Goal: Communication & Community: Answer question/provide support

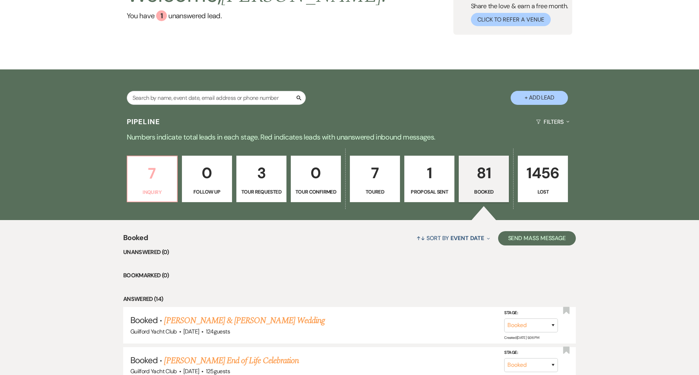
click at [163, 191] on p "Inquiry" at bounding box center [152, 192] width 41 height 8
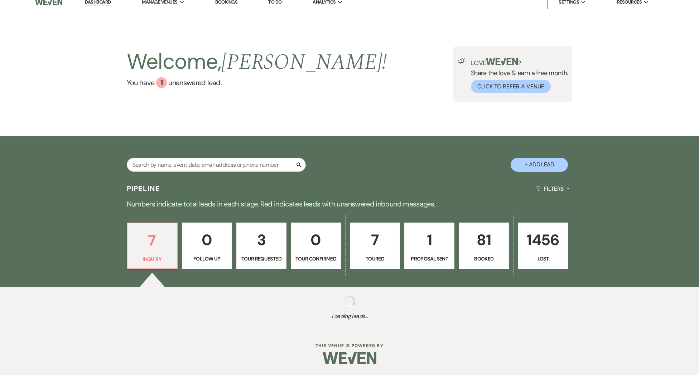
scroll to position [74, 0]
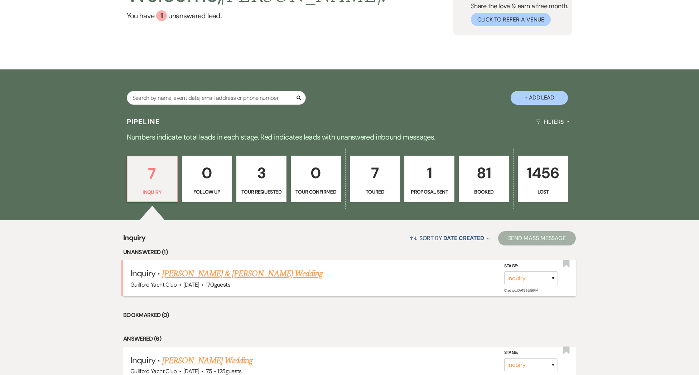
click at [228, 280] on link "[PERSON_NAME] & [PERSON_NAME] Wedding" at bounding box center [242, 273] width 160 height 13
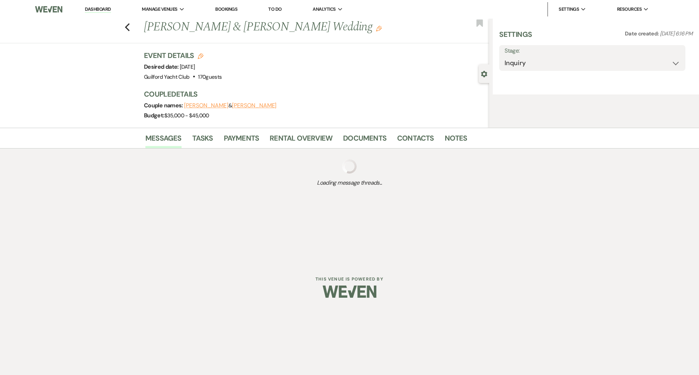
select select "5"
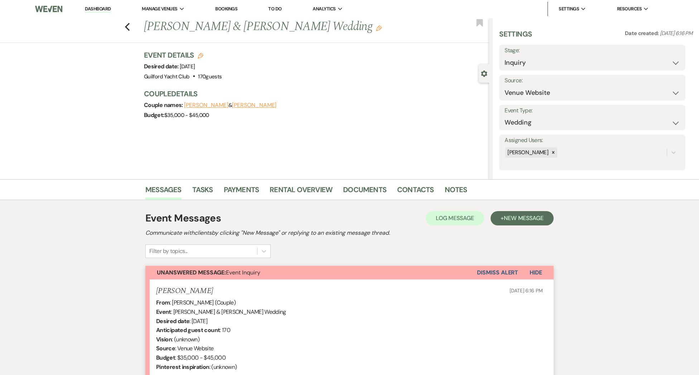
scroll to position [118, 0]
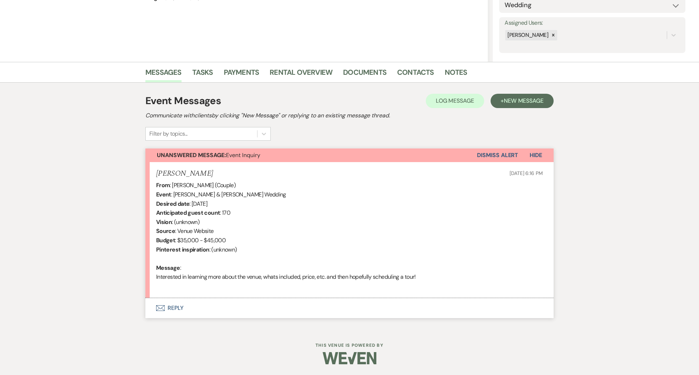
click at [176, 310] on button "Envelope Reply" at bounding box center [349, 308] width 408 height 20
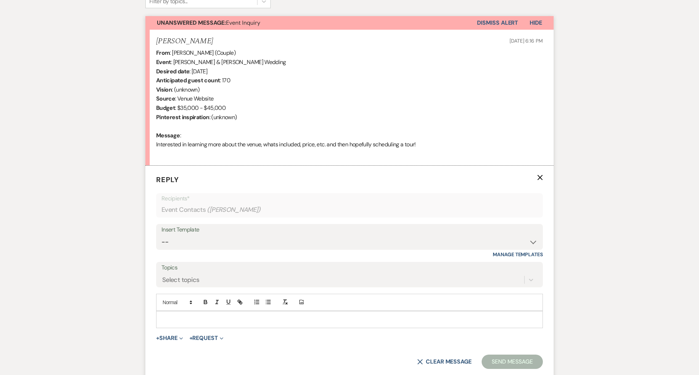
scroll to position [254, 0]
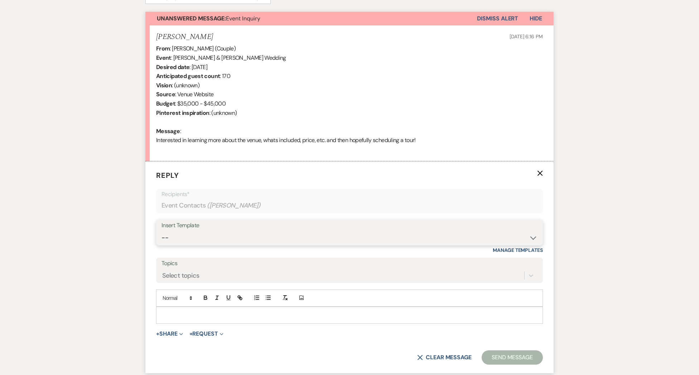
click at [185, 238] on select "-- Weven Planning Portal Introduction (Booked Events) Initial Inquiry Response …" at bounding box center [349, 238] width 376 height 14
select select "2020"
click at [161, 231] on select "-- Weven Planning Portal Introduction (Booked Events) Initial Inquiry Response …" at bounding box center [349, 238] width 376 height 14
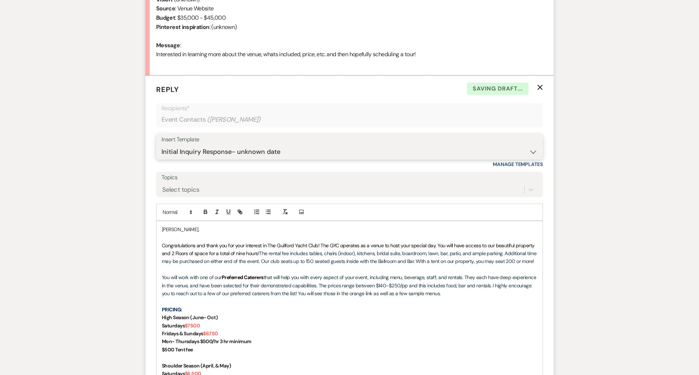
scroll to position [432, 0]
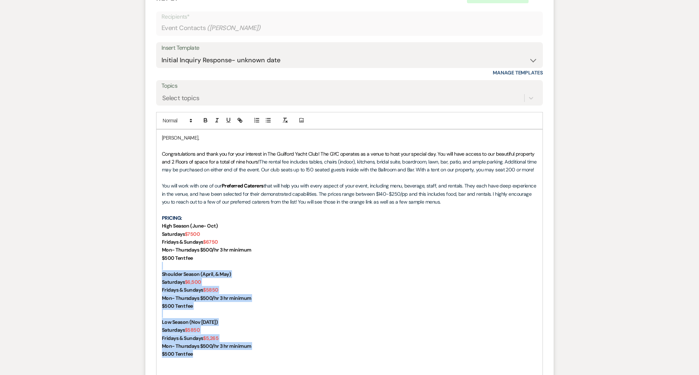
drag, startPoint x: 221, startPoint y: 357, endPoint x: 168, endPoint y: 269, distance: 101.9
click at [167, 269] on div "[PERSON_NAME], Congratulations and thank you for your interest in The Guilford …" at bounding box center [349, 278] width 386 height 297
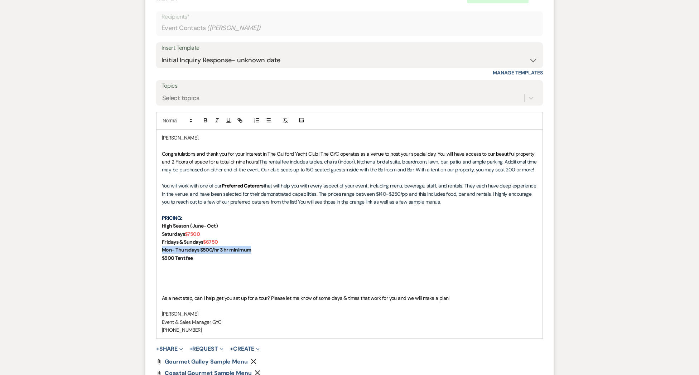
drag, startPoint x: 257, startPoint y: 249, endPoint x: 154, endPoint y: 248, distance: 103.1
click at [154, 248] on form "Reply X Saving draft... Recipients* Event Contacts ( [PERSON_NAME] ) Insert Tem…" at bounding box center [349, 214] width 408 height 461
click at [189, 289] on p at bounding box center [349, 290] width 375 height 8
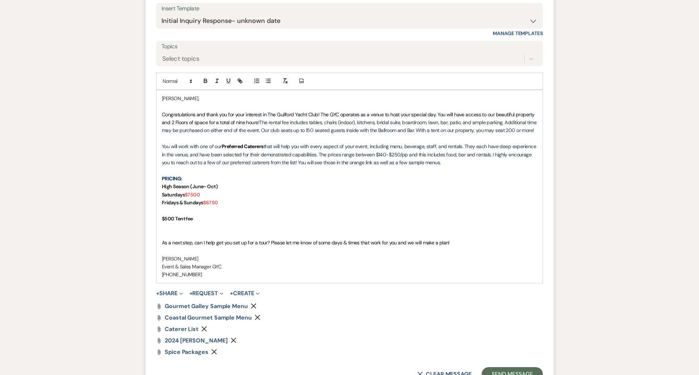
scroll to position [480, 0]
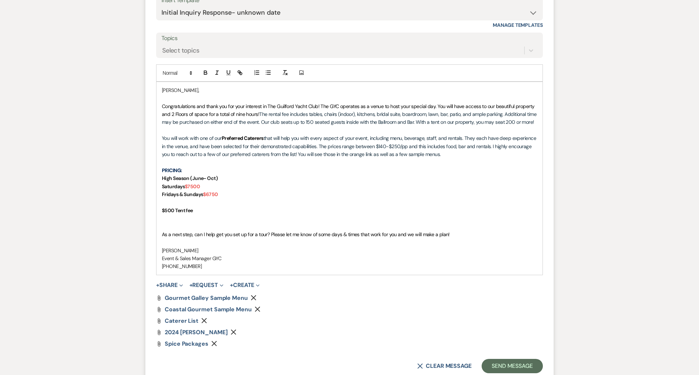
drag, startPoint x: 244, startPoint y: 332, endPoint x: 215, endPoint y: 316, distance: 33.6
click at [236, 332] on icon "Remove" at bounding box center [233, 332] width 6 height 6
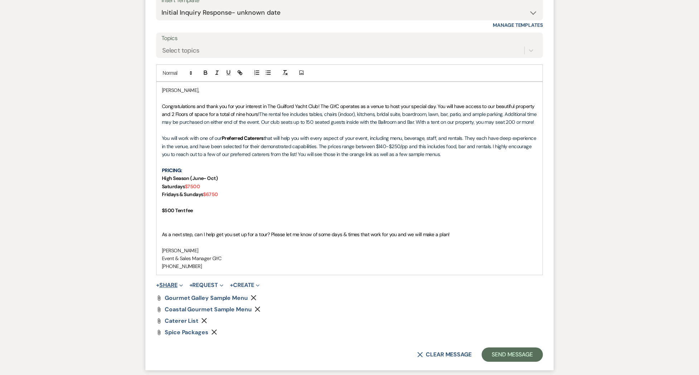
drag, startPoint x: 169, startPoint y: 284, endPoint x: 191, endPoint y: 293, distance: 23.7
click at [169, 284] on button "+ Share Expand" at bounding box center [169, 285] width 27 height 6
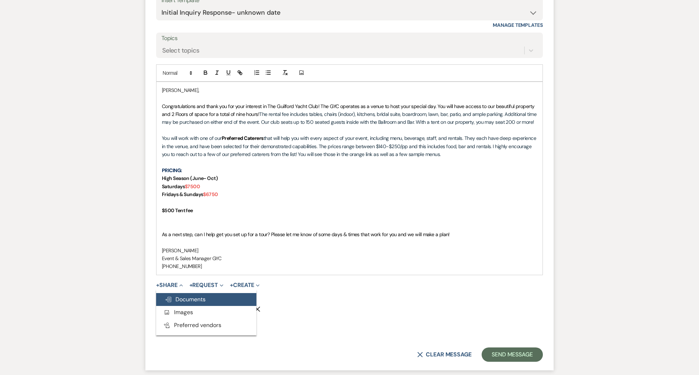
click at [191, 298] on span "Doc Upload Documents" at bounding box center [185, 300] width 41 height 8
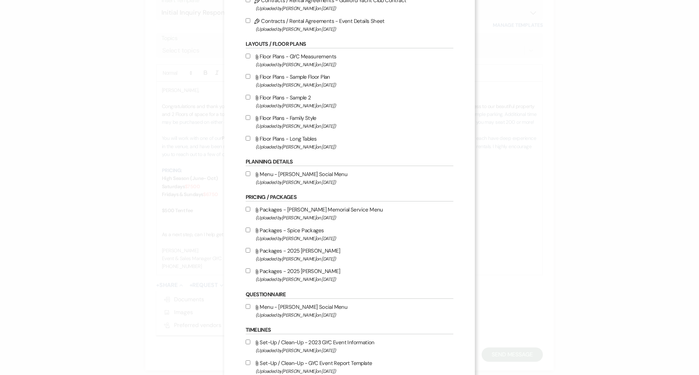
scroll to position [110, 0]
click at [248, 271] on input "Attach File Packages - 2025 [PERSON_NAME] (Uploaded by [PERSON_NAME] on [DATE] )" at bounding box center [248, 269] width 5 height 5
checkbox input "true"
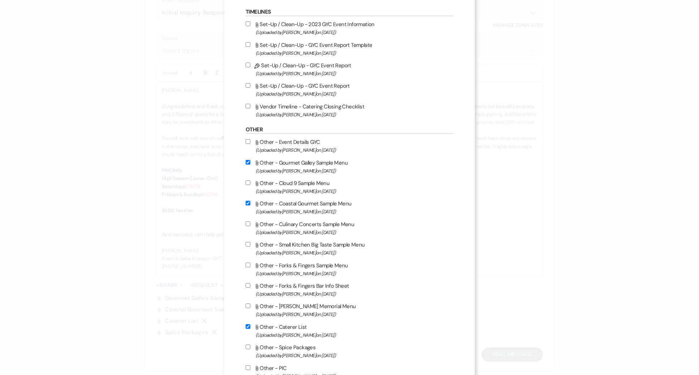
scroll to position [481, 0]
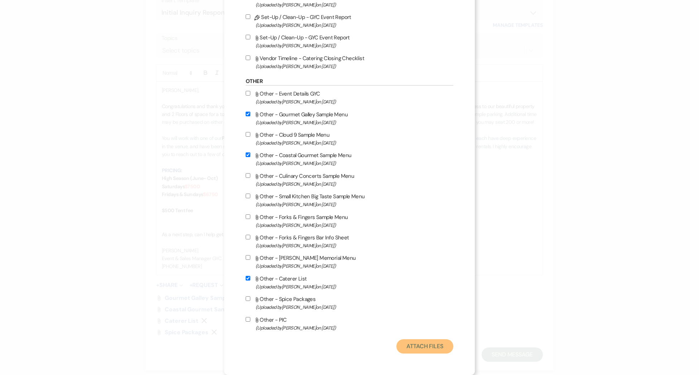
click at [436, 346] on button "Attach Files" at bounding box center [424, 346] width 57 height 14
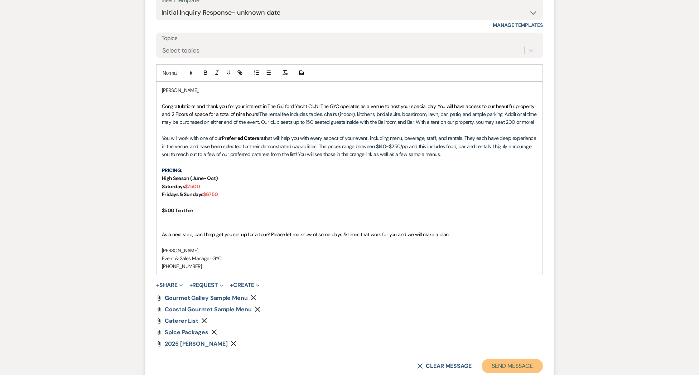
drag, startPoint x: 505, startPoint y: 364, endPoint x: 496, endPoint y: 358, distance: 10.5
click at [503, 363] on button "Send Message" at bounding box center [511, 366] width 61 height 14
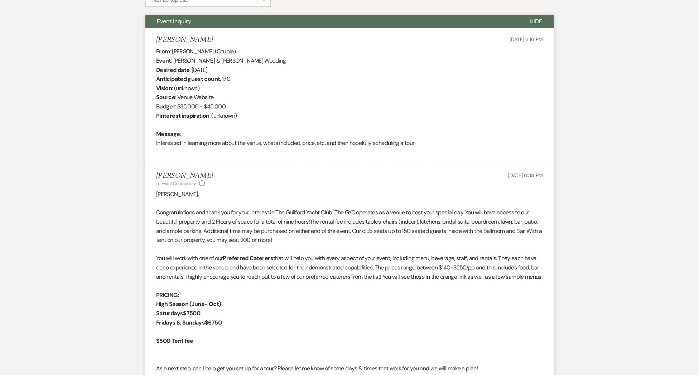
scroll to position [0, 0]
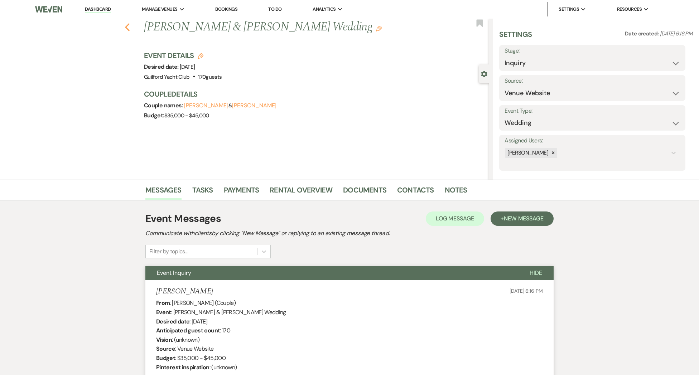
click at [127, 27] on icon "Previous" at bounding box center [127, 27] width 5 height 9
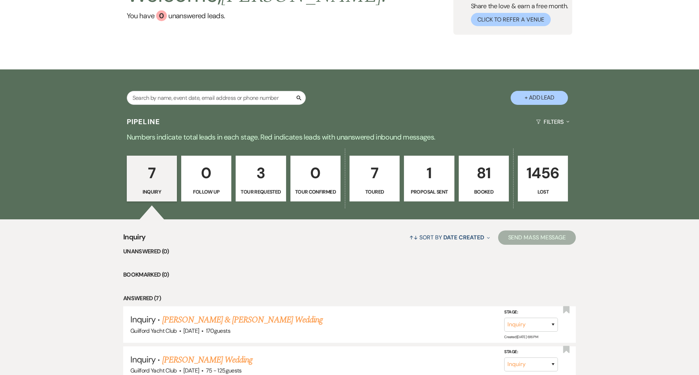
click at [433, 174] on p "1" at bounding box center [428, 173] width 41 height 24
select select "6"
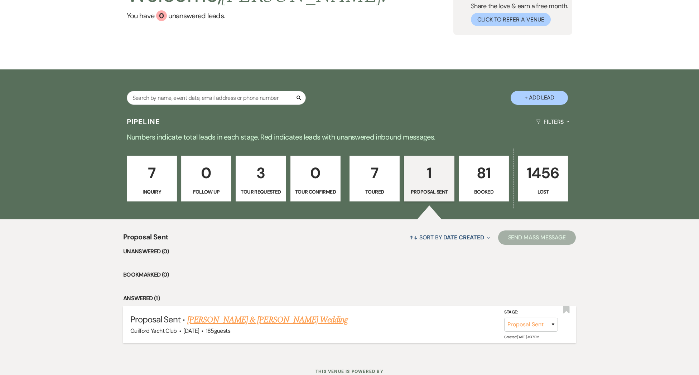
click at [271, 321] on link "[PERSON_NAME] & [PERSON_NAME] Wedding" at bounding box center [267, 320] width 160 height 13
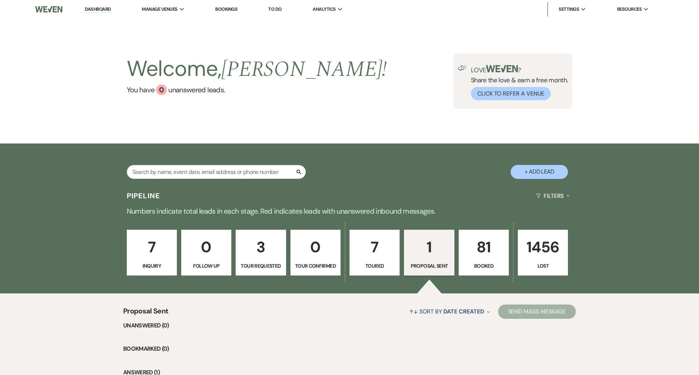
select select "6"
select select "5"
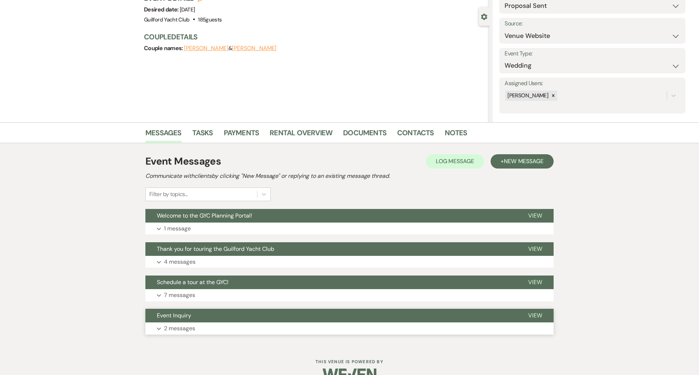
scroll to position [58, 0]
drag, startPoint x: 538, startPoint y: 215, endPoint x: 534, endPoint y: 219, distance: 6.1
click at [538, 215] on span "View" at bounding box center [535, 216] width 14 height 8
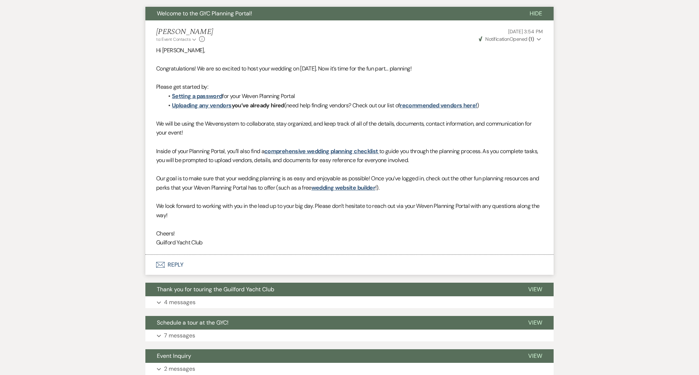
scroll to position [308, 0]
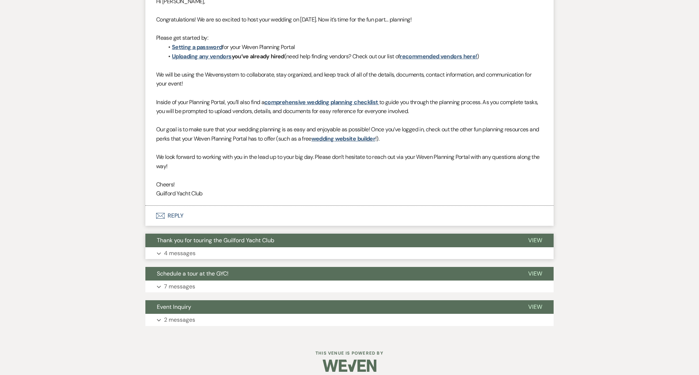
click at [539, 240] on span "View" at bounding box center [535, 241] width 14 height 8
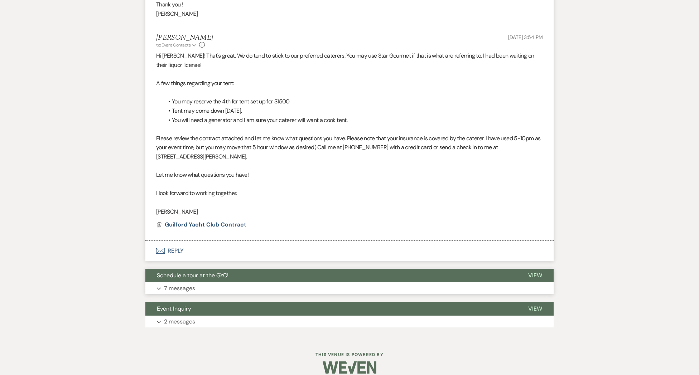
scroll to position [983, 0]
